Goal: Information Seeking & Learning: Learn about a topic

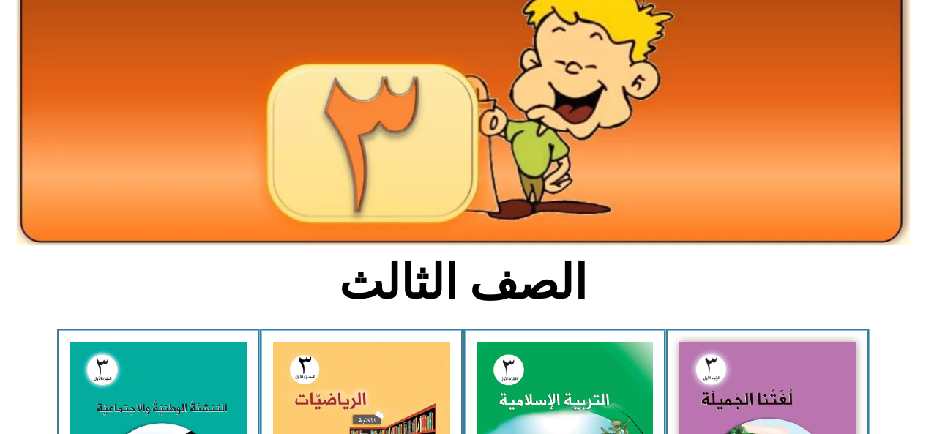
scroll to position [146, 0]
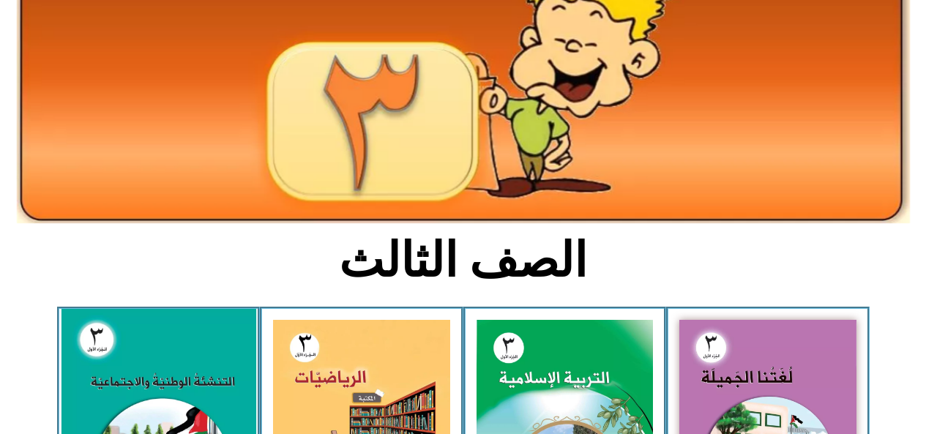
click at [124, 387] on img at bounding box center [158, 430] width 195 height 242
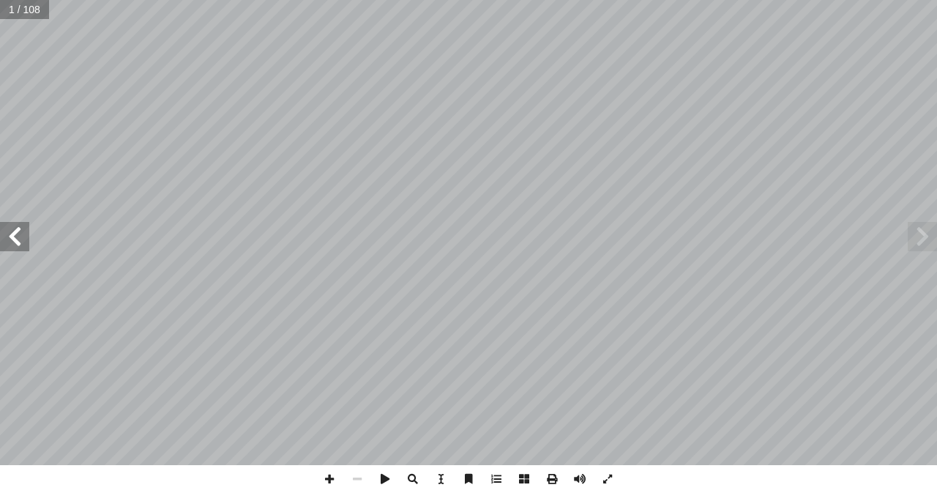
click at [7, 237] on span at bounding box center [14, 236] width 29 height 29
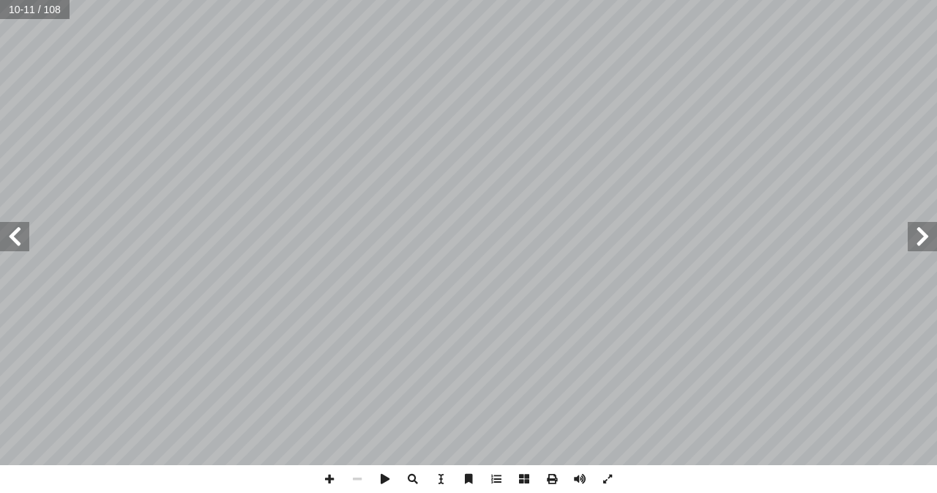
click at [7, 237] on span at bounding box center [14, 236] width 29 height 29
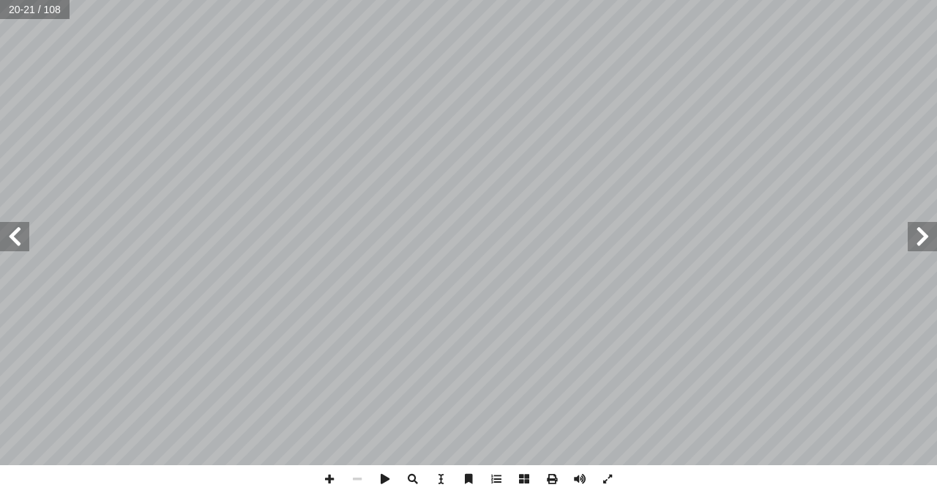
click at [10, 236] on span at bounding box center [14, 236] width 29 height 29
drag, startPoint x: 455, startPoint y: 472, endPoint x: 6, endPoint y: 243, distance: 504.6
click at [6, 243] on span at bounding box center [14, 236] width 29 height 29
click at [15, 240] on span at bounding box center [14, 236] width 29 height 29
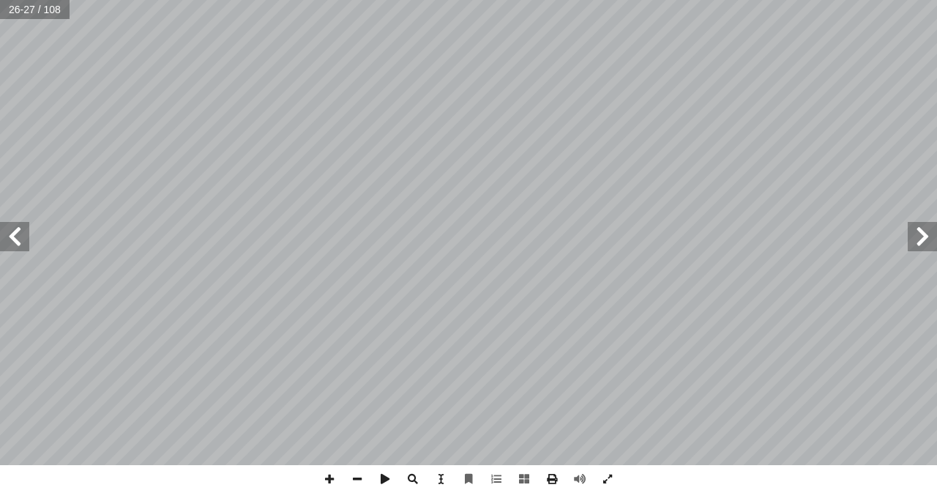
click at [10, 237] on span at bounding box center [14, 236] width 29 height 29
